Goal: Communication & Community: Share content

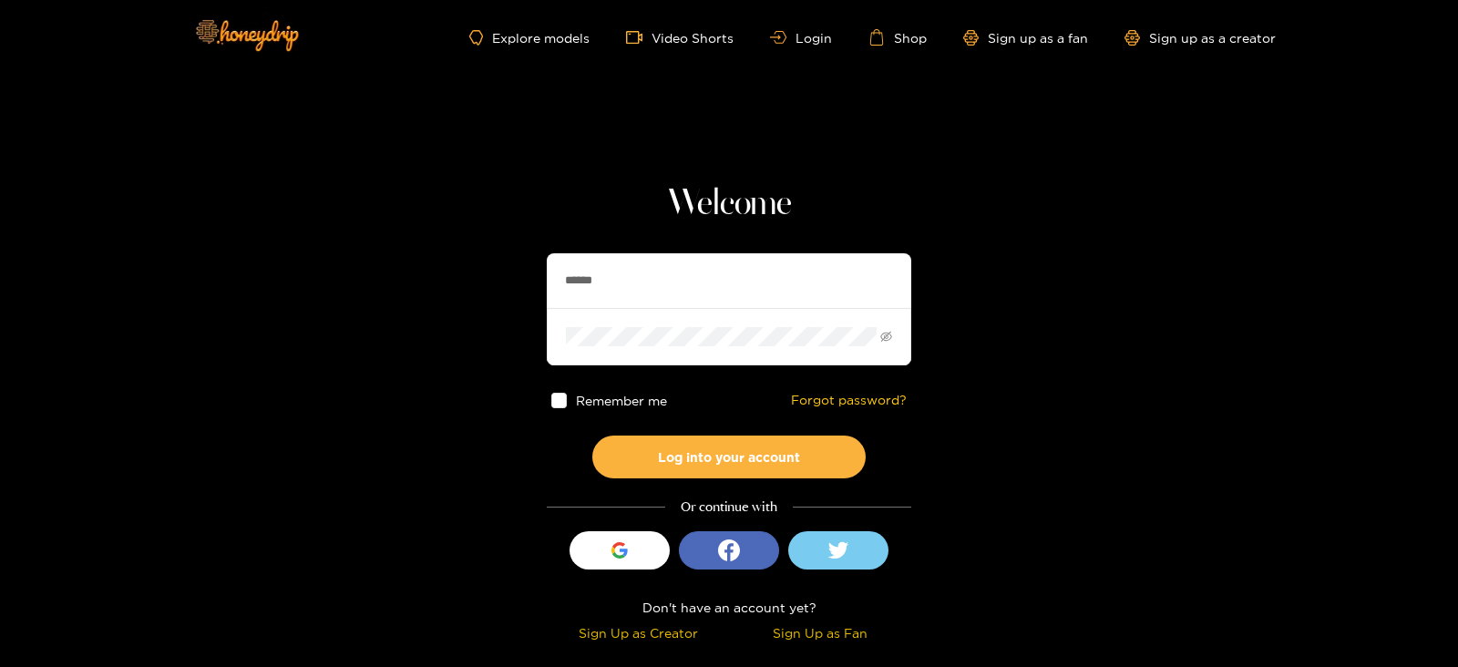
drag, startPoint x: 643, startPoint y: 255, endPoint x: 459, endPoint y: 304, distance: 190.5
click at [459, 304] on section "Welcome ****** Remember me Forgot password? Log into your account Or continue w…" at bounding box center [729, 324] width 1458 height 648
type input "**********"
click at [592, 435] on button "Log into your account" at bounding box center [728, 456] width 273 height 43
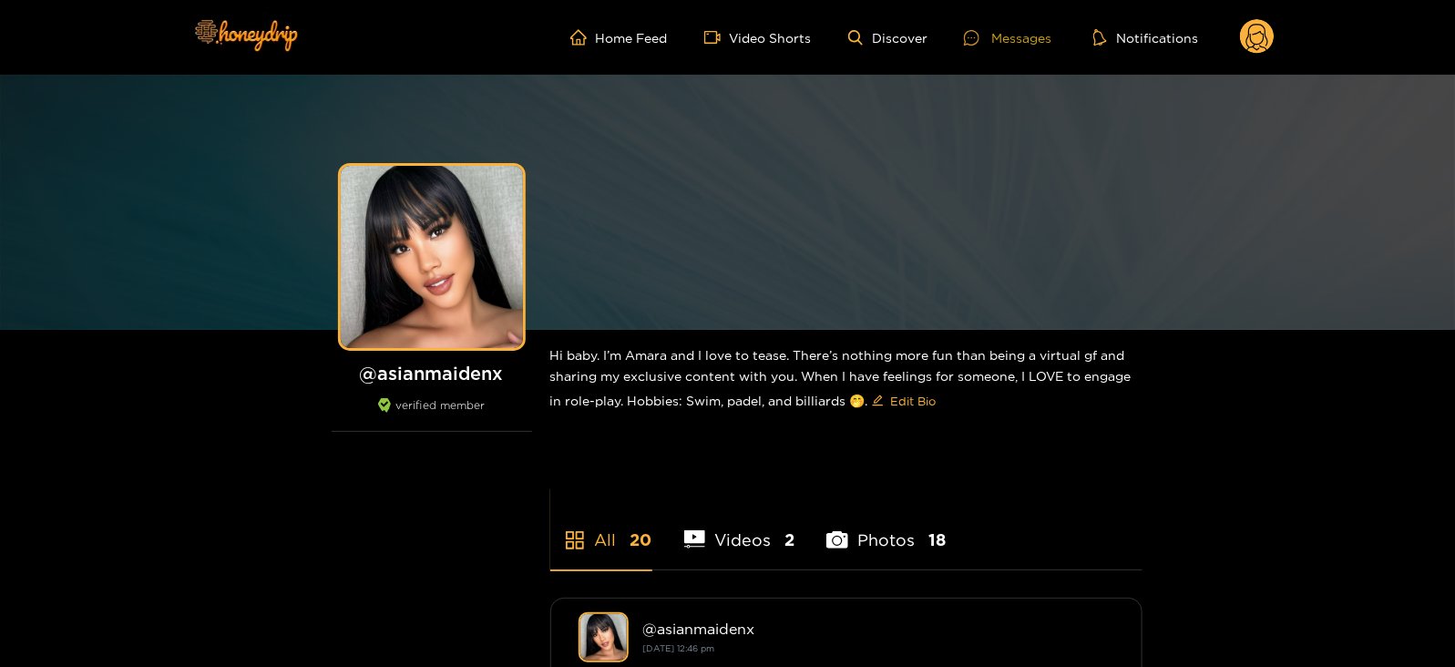
click at [1006, 30] on div "Messages" at bounding box center [1007, 37] width 87 height 21
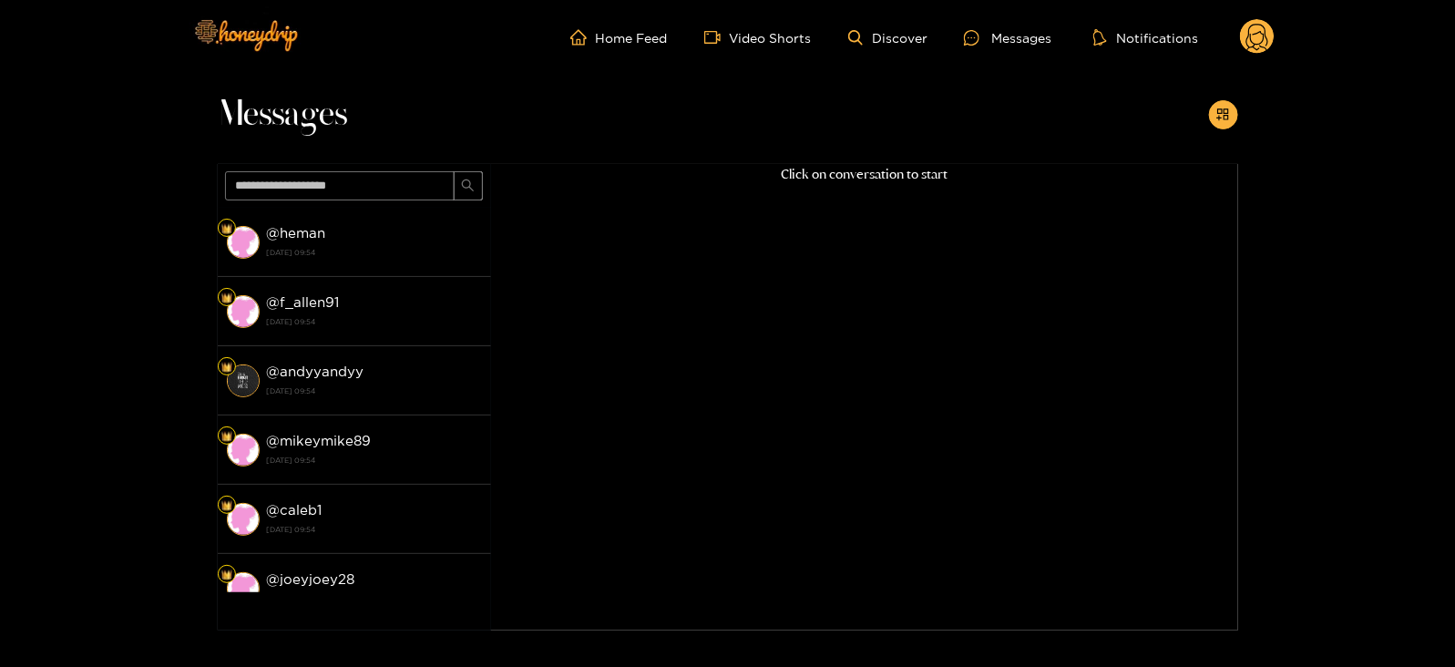
click at [1235, 43] on ul "Home Feed Video Shorts Discover Messages Notifications" at bounding box center [922, 37] width 704 height 36
click at [1248, 43] on circle at bounding box center [1257, 36] width 35 height 35
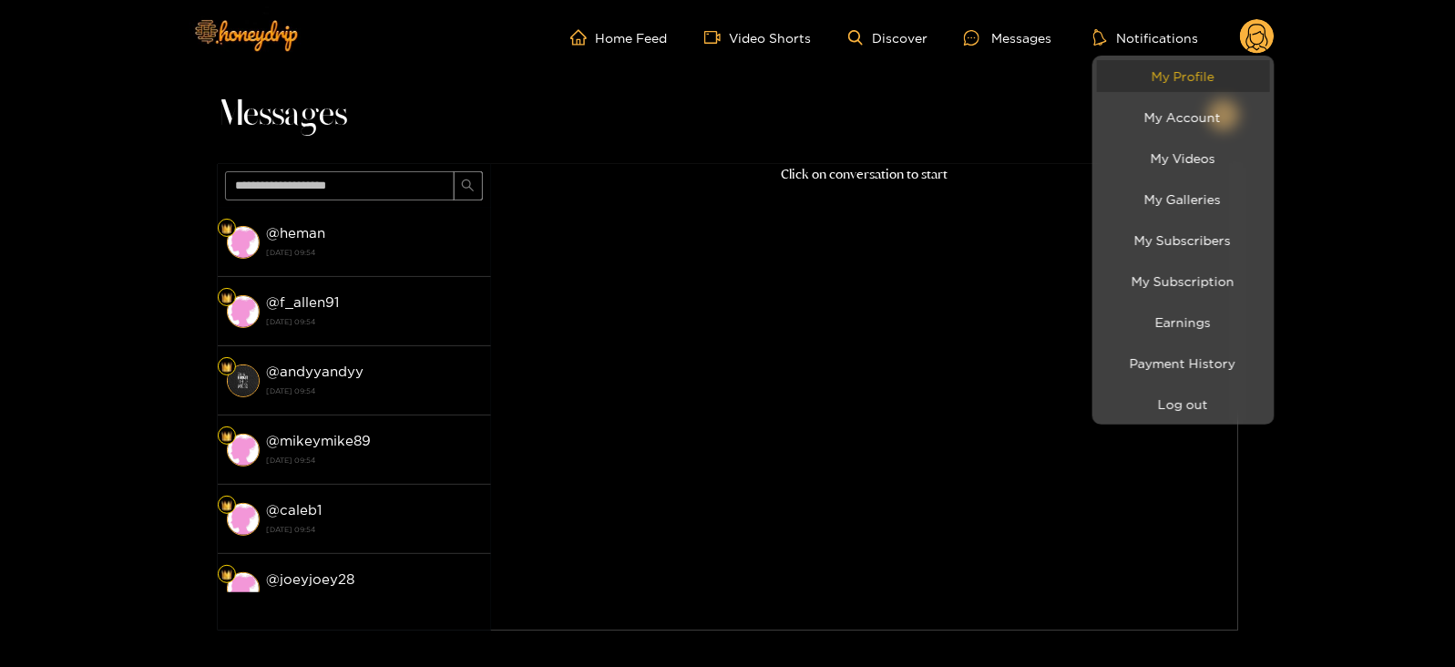
click at [1148, 80] on link "My Profile" at bounding box center [1183, 76] width 173 height 32
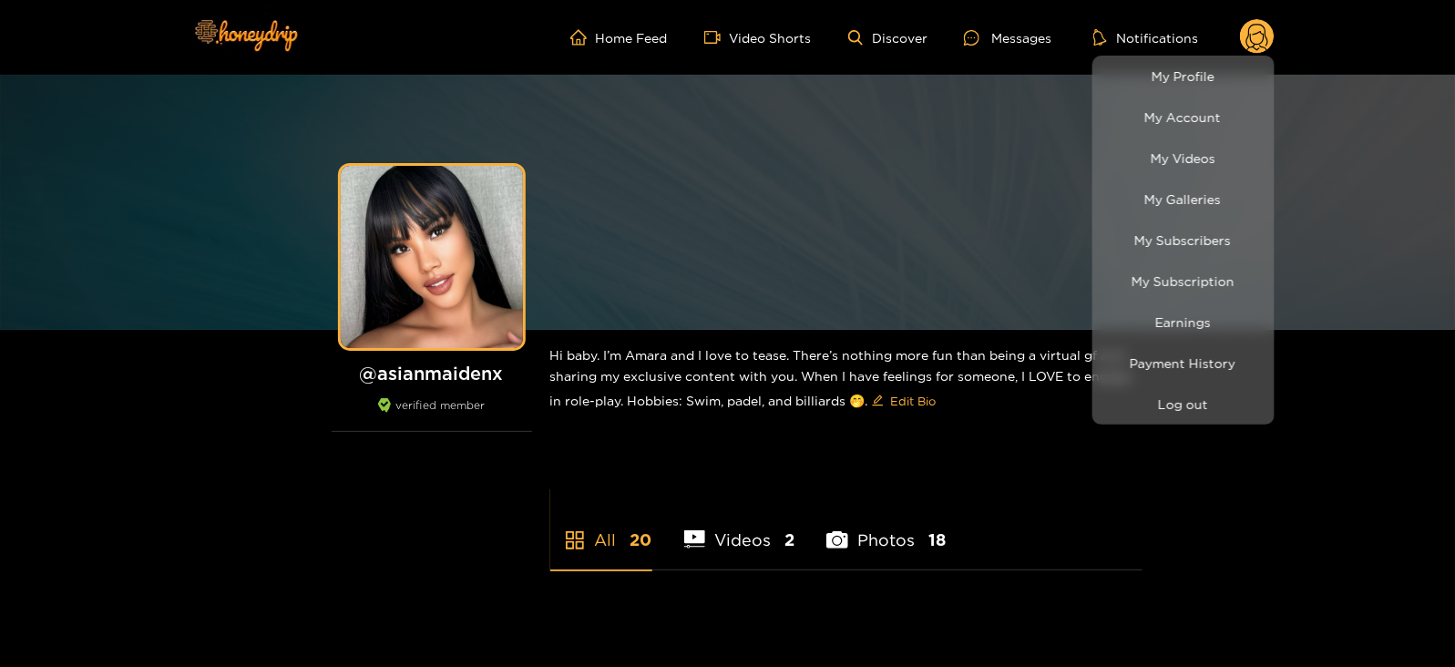
click at [975, 39] on div at bounding box center [727, 333] width 1455 height 667
click at [975, 39] on icon at bounding box center [971, 37] width 15 height 15
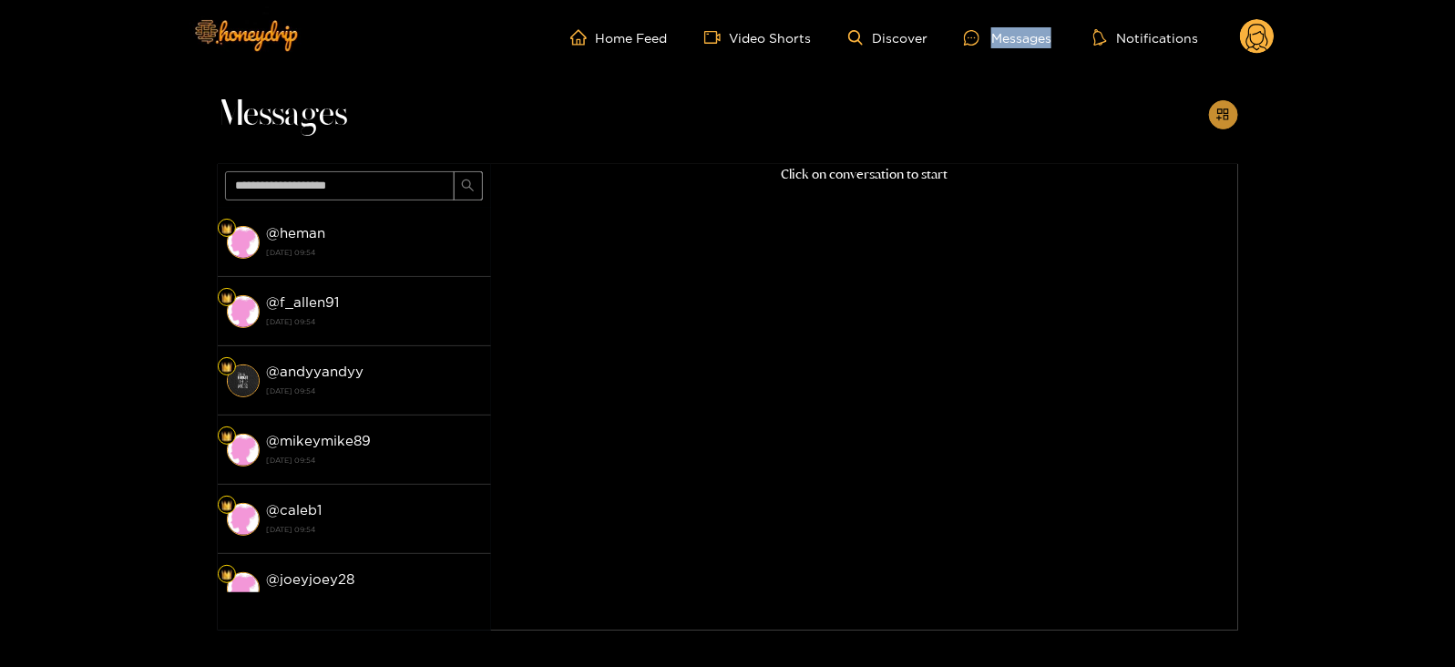
click at [1226, 110] on icon "appstore-add" at bounding box center [1223, 114] width 14 height 14
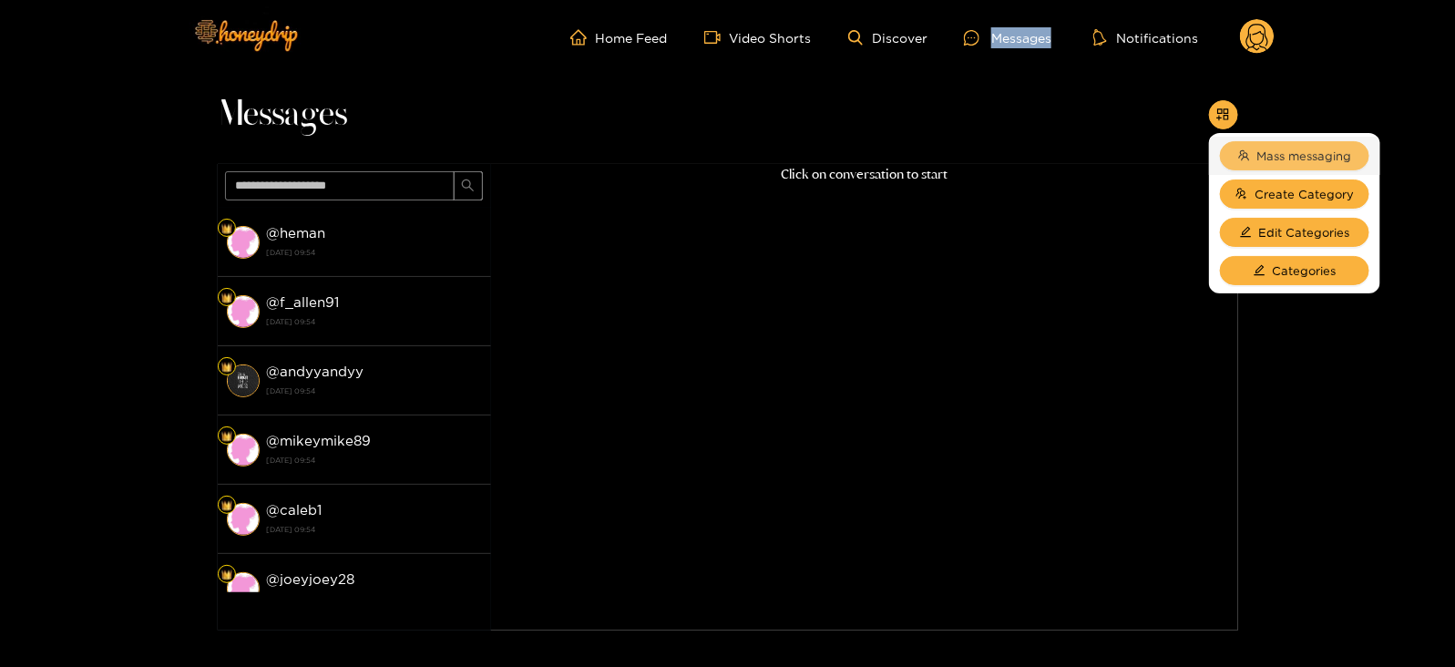
click at [1257, 148] on span "Mass messaging" at bounding box center [1304, 156] width 95 height 18
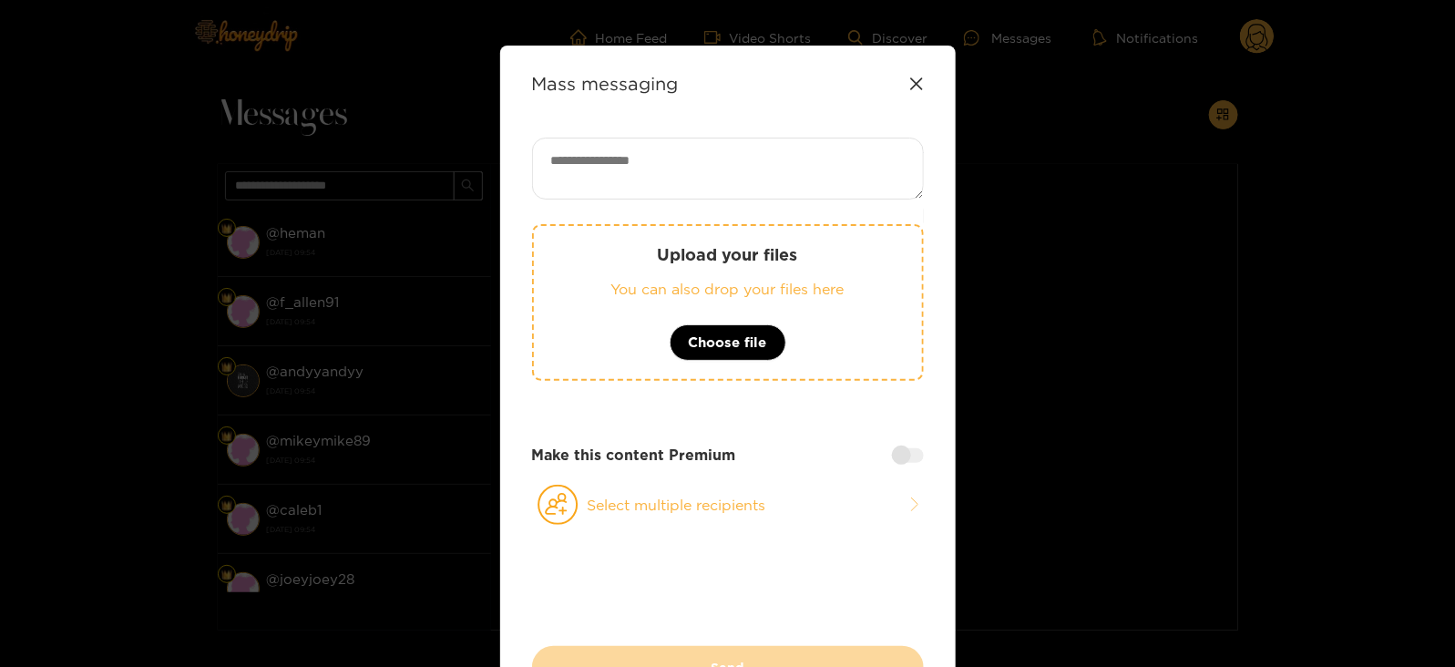
click at [782, 181] on textarea at bounding box center [728, 169] width 392 height 62
click at [736, 309] on div "Upload your files You can also drop your files here Choose file" at bounding box center [728, 302] width 392 height 157
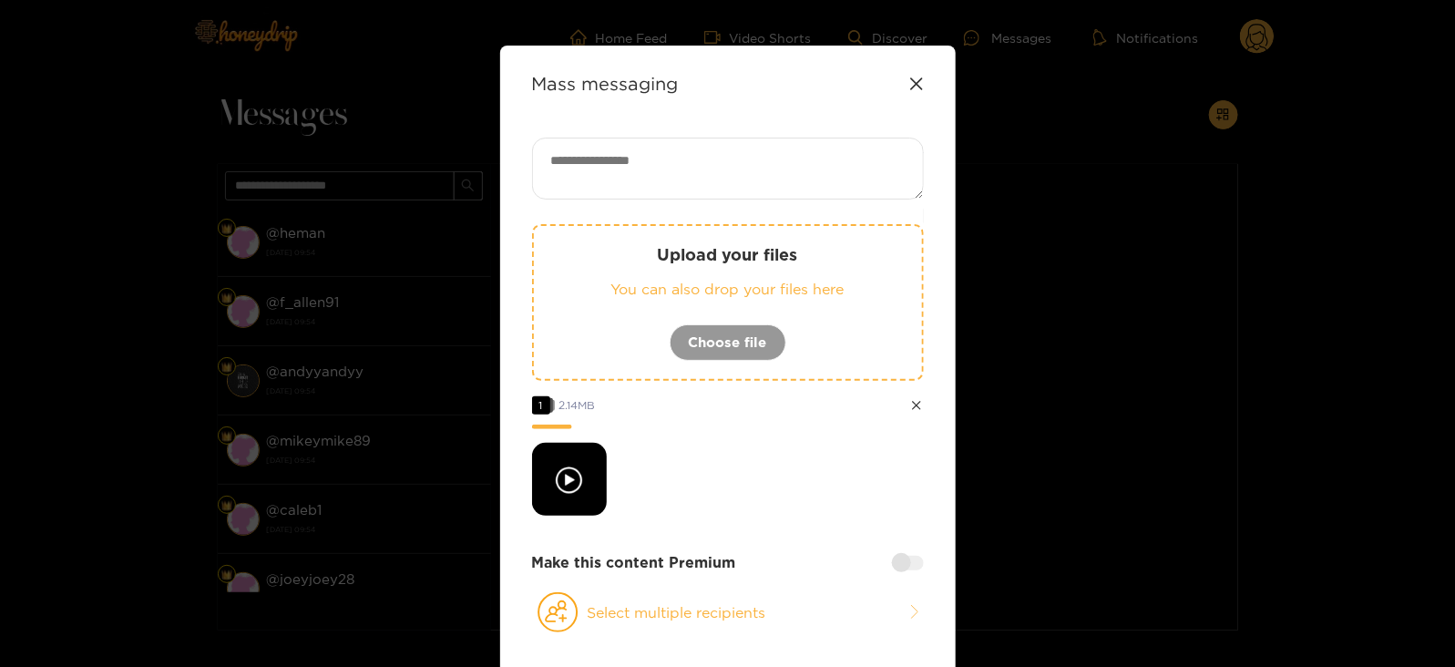
click at [654, 157] on textarea at bounding box center [728, 169] width 392 height 62
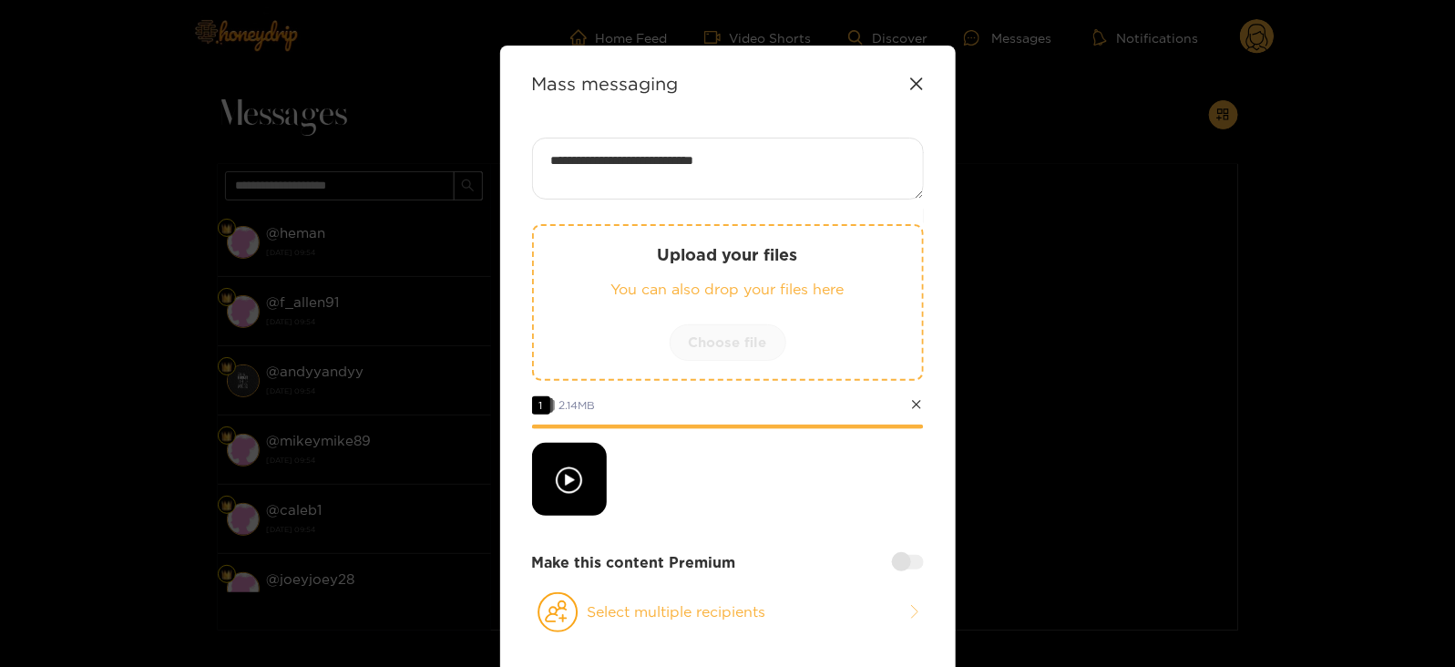
paste textarea "****"
type textarea "**********"
click at [642, 630] on button "Select multiple recipients" at bounding box center [728, 612] width 392 height 42
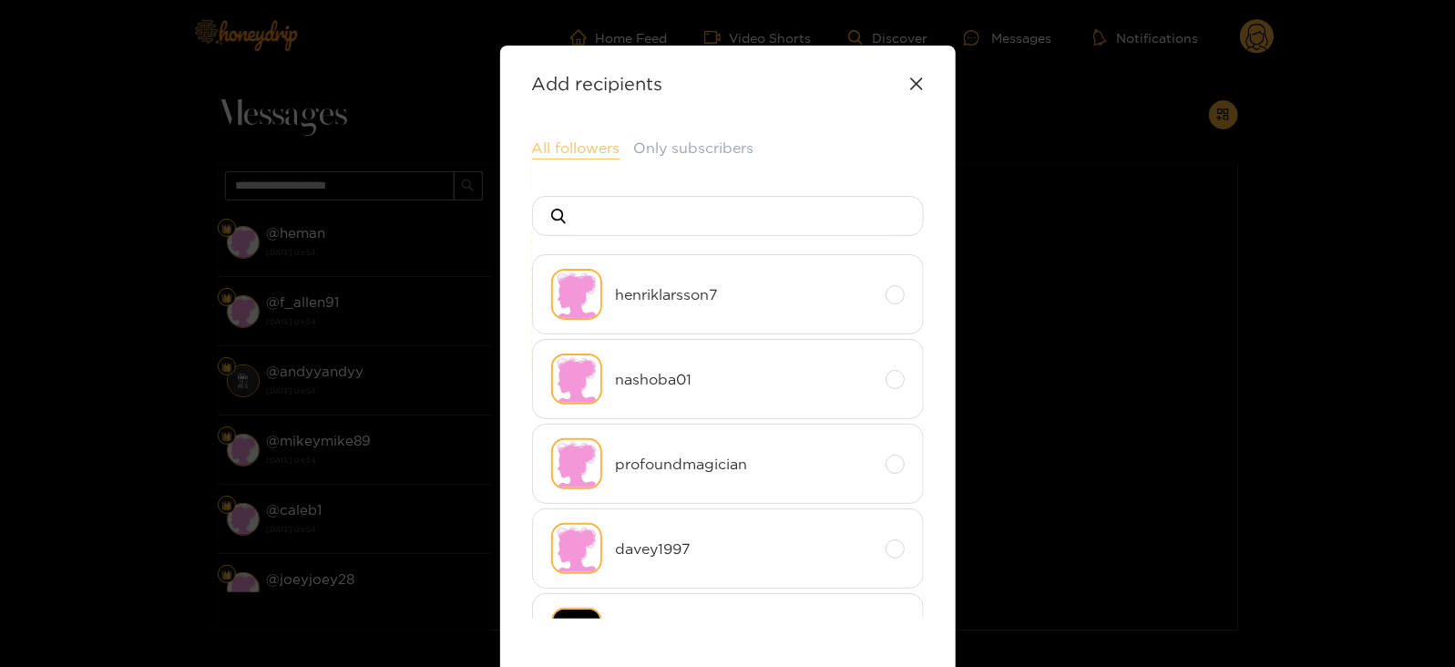
click at [565, 153] on button "All followers" at bounding box center [576, 149] width 88 height 22
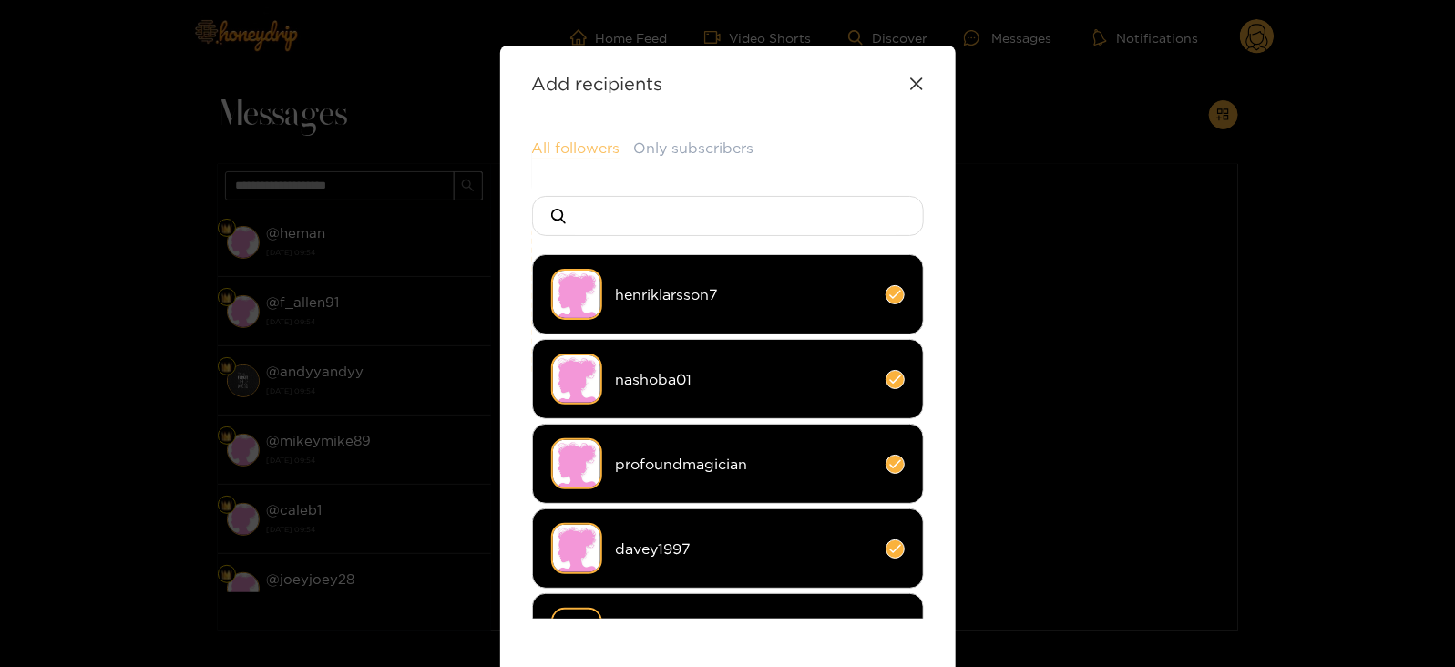
scroll to position [242, 0]
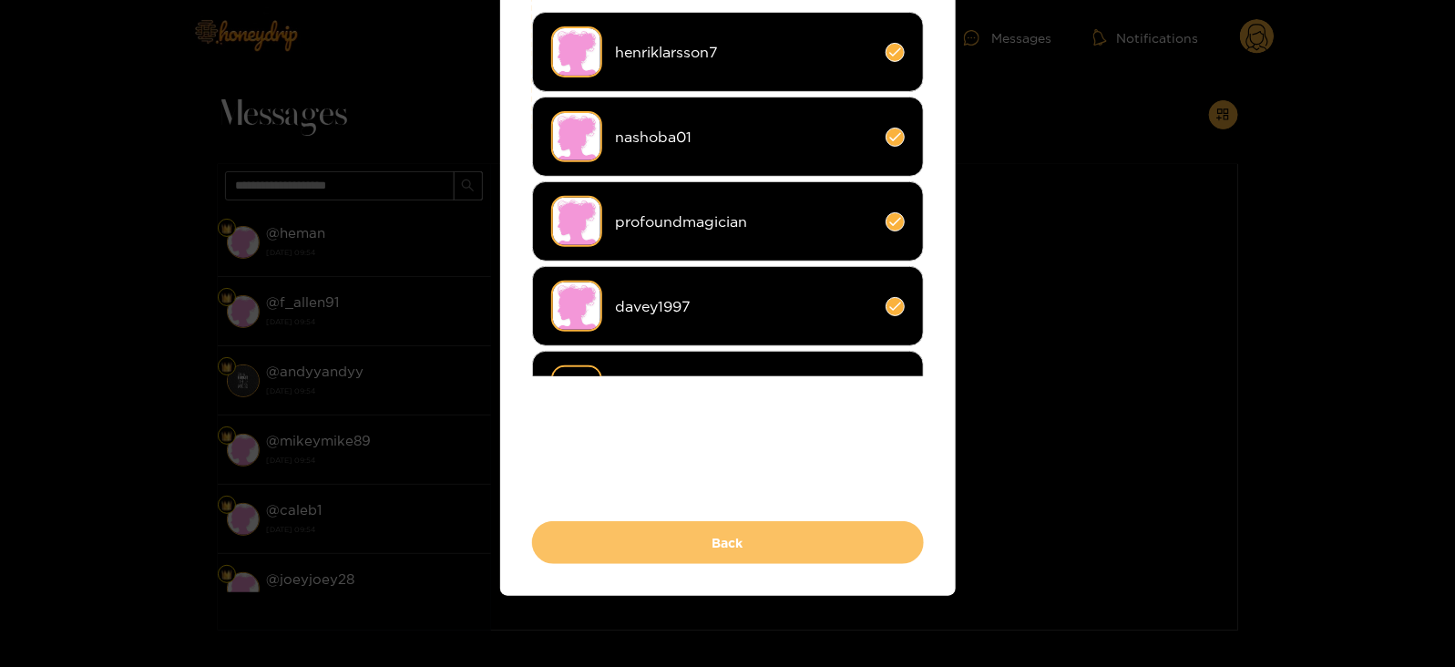
click at [639, 549] on button "Back" at bounding box center [728, 542] width 392 height 43
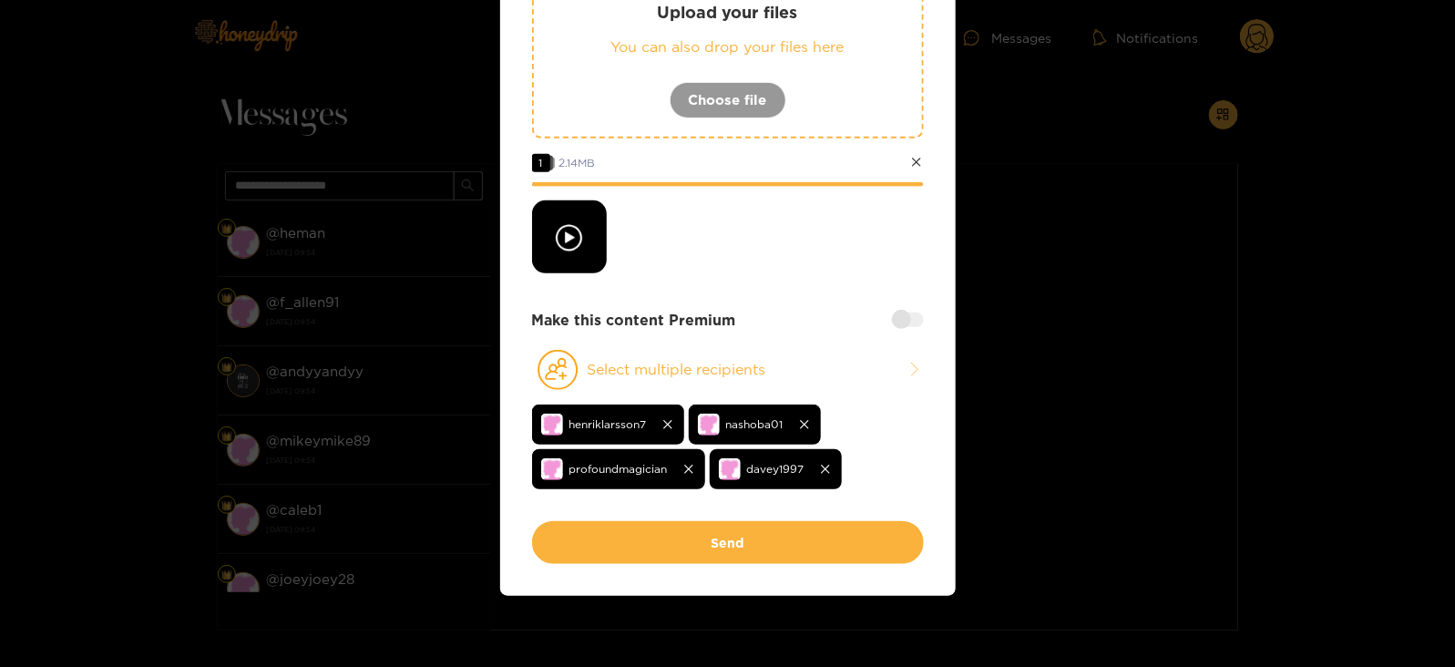
click at [901, 315] on div at bounding box center [908, 319] width 32 height 15
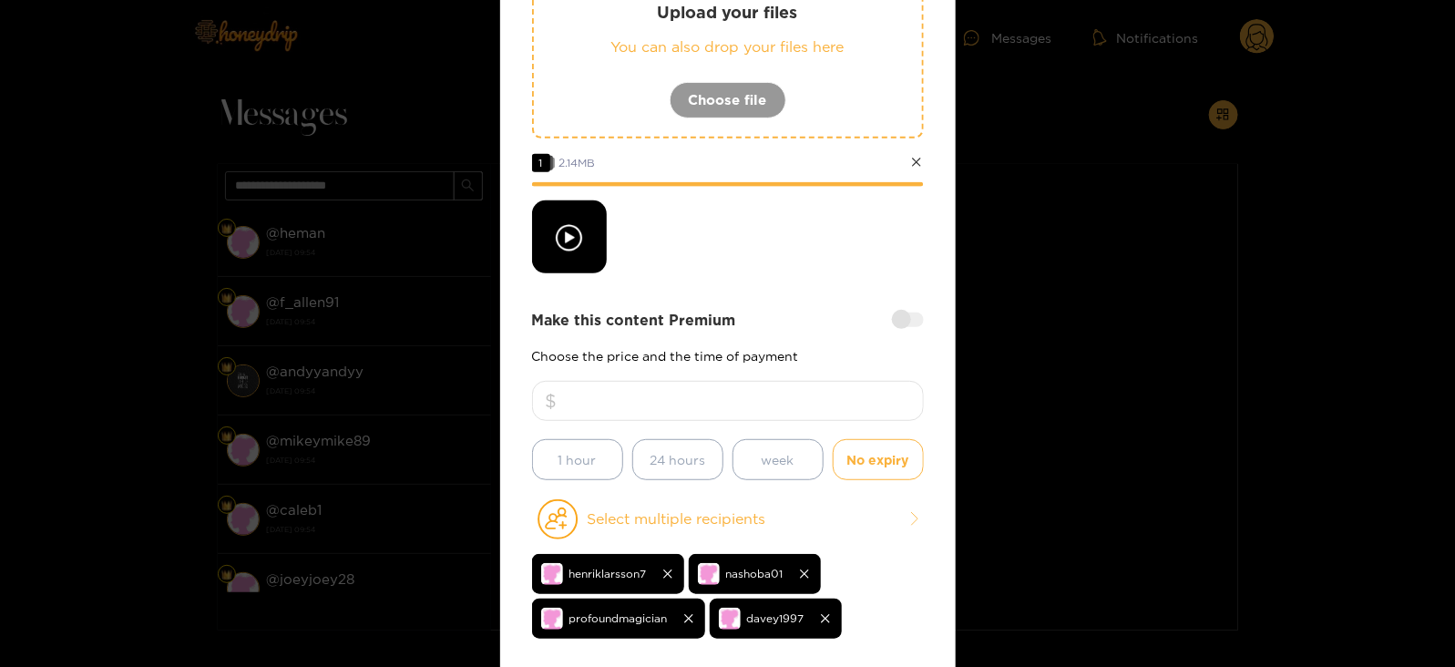
click at [742, 381] on input "number" at bounding box center [728, 401] width 392 height 40
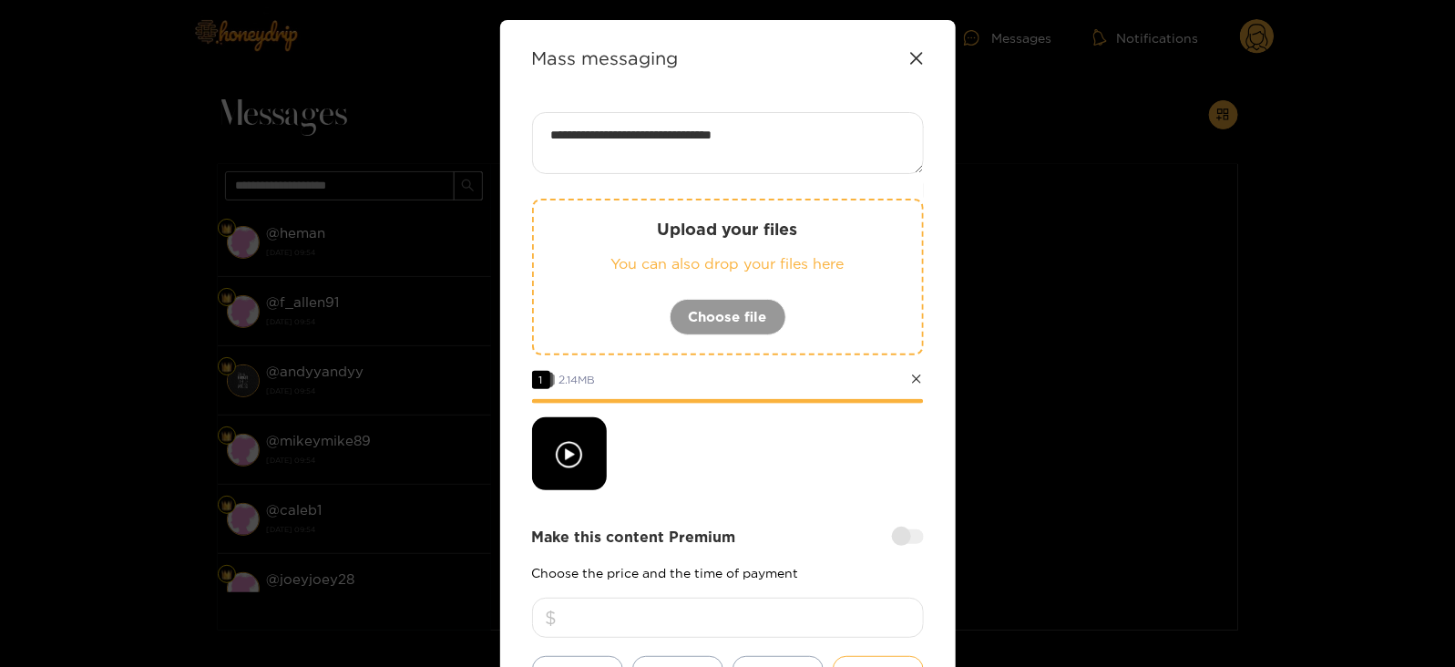
scroll to position [391, 0]
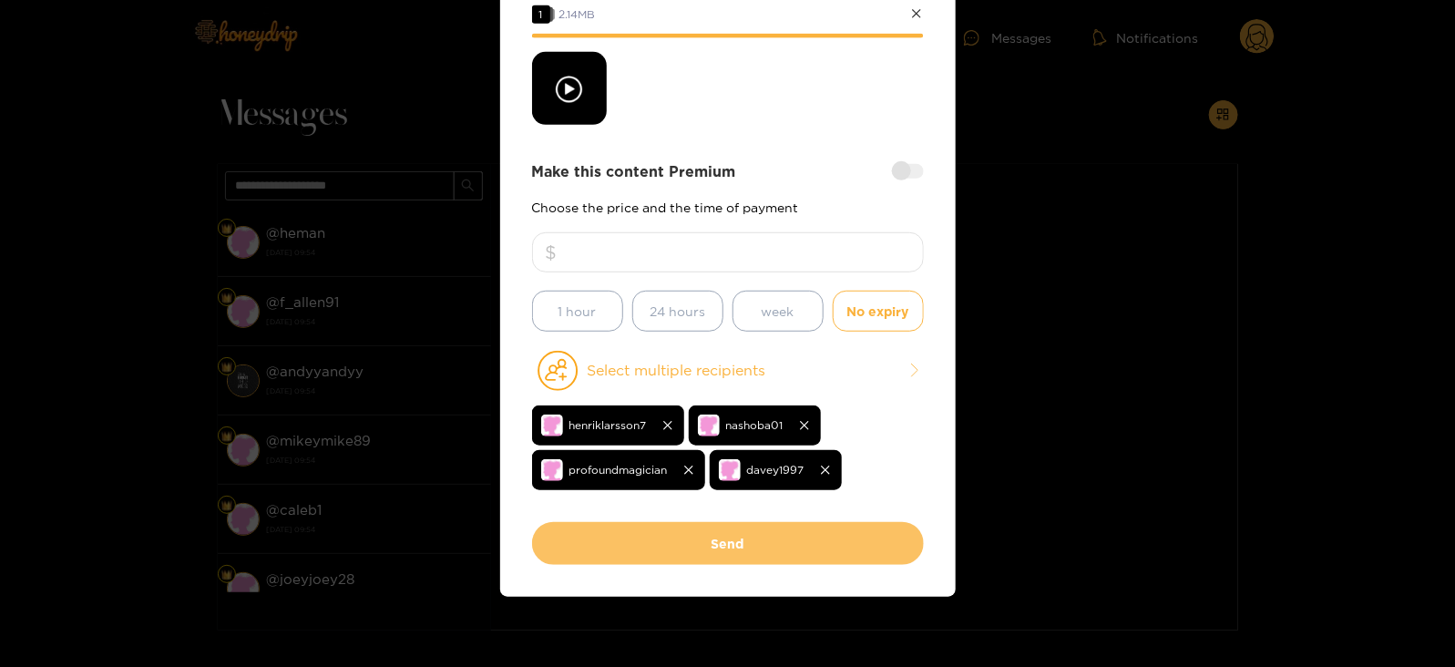
type input "**"
click at [722, 542] on button "Send" at bounding box center [728, 543] width 392 height 43
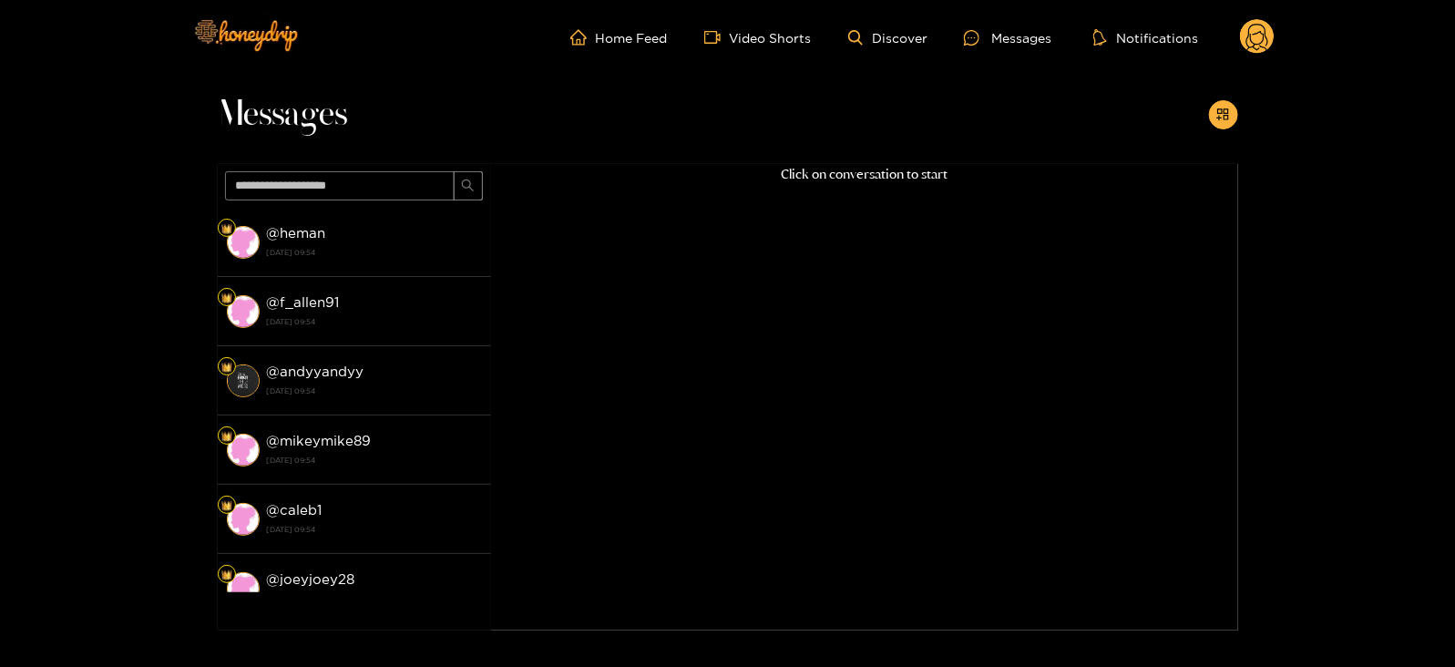
click at [1253, 47] on circle at bounding box center [1257, 36] width 35 height 35
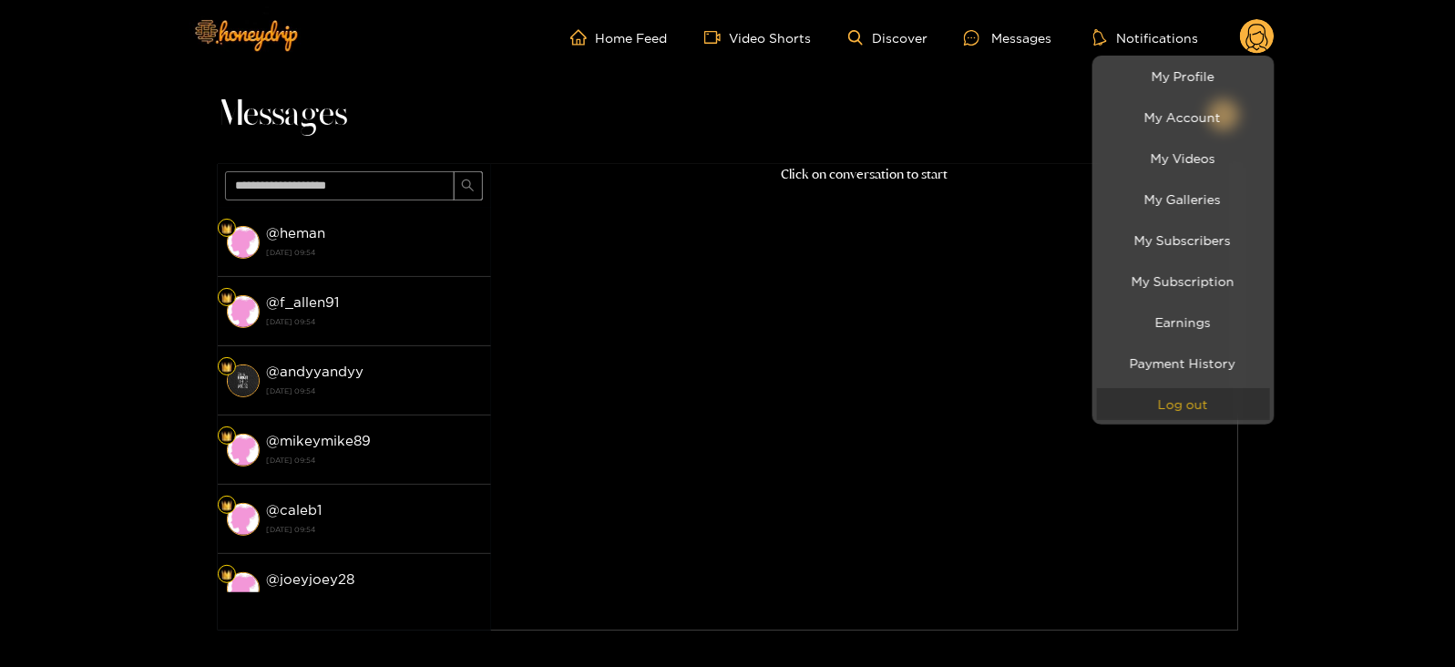
click at [1190, 407] on button "Log out" at bounding box center [1183, 404] width 173 height 32
